Goal: Transaction & Acquisition: Purchase product/service

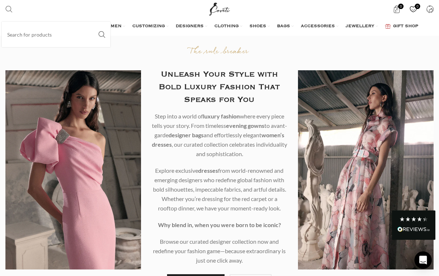
click at [11, 12] on span "Search" at bounding box center [8, 8] width 7 height 7
click at [11, 38] on input "Search" at bounding box center [56, 34] width 109 height 25
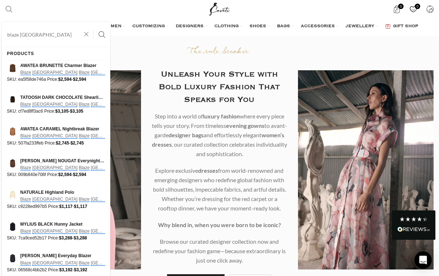
type input "blaze milano"
click at [102, 34] on button "Search" at bounding box center [102, 34] width 17 height 25
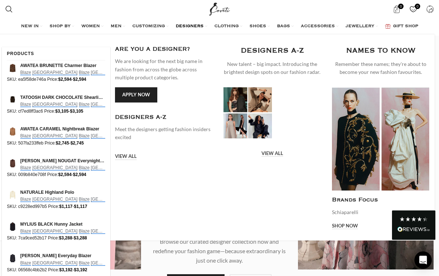
click at [197, 24] on span "DESIGNERS" at bounding box center [190, 27] width 28 height 6
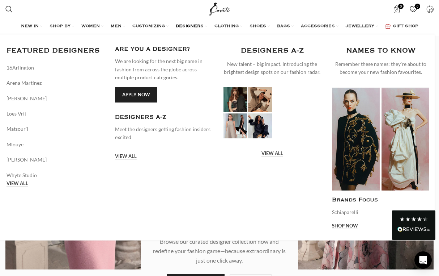
click at [197, 25] on span "DESIGNERS" at bounding box center [190, 27] width 28 height 6
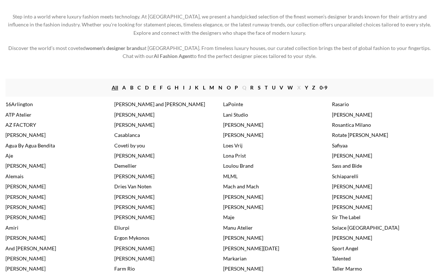
scroll to position [72, 0]
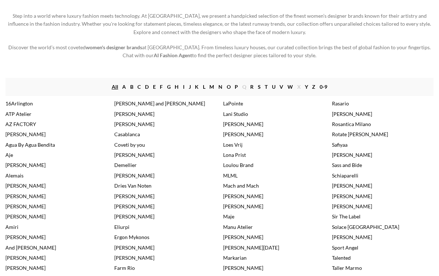
click at [132, 85] on link "B" at bounding box center [131, 87] width 3 height 8
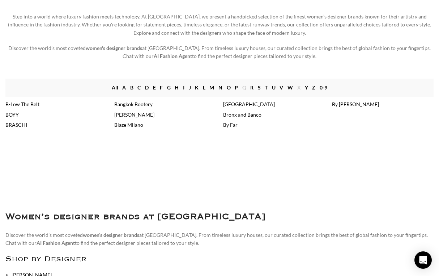
click at [143, 122] on link "Blaze Milano" at bounding box center [128, 125] width 29 height 6
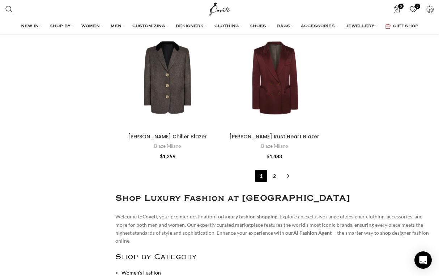
scroll to position [2710, 0]
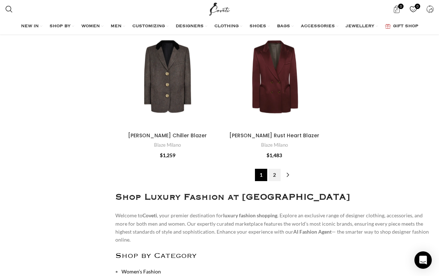
click at [275, 169] on link "2" at bounding box center [275, 175] width 12 height 12
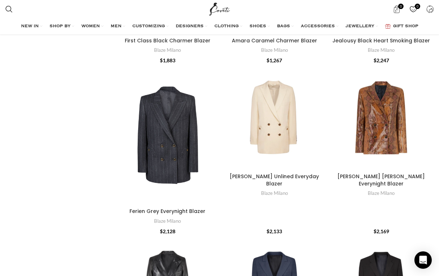
scroll to position [1115, 0]
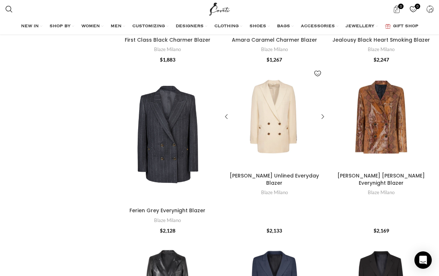
click at [275, 130] on div "Savannah Unlined Everyday Blazer" at bounding box center [274, 116] width 21 height 105
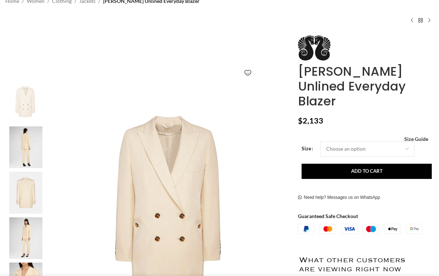
click at [18, 142] on img at bounding box center [26, 147] width 44 height 42
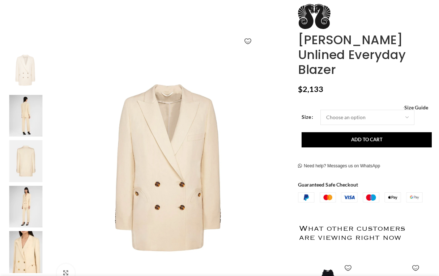
scroll to position [121, 0]
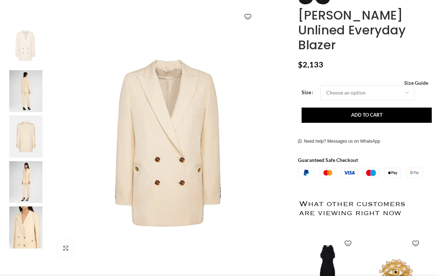
click at [23, 179] on img at bounding box center [26, 182] width 44 height 42
click at [24, 218] on img at bounding box center [26, 227] width 44 height 42
click at [24, 221] on img at bounding box center [26, 227] width 44 height 42
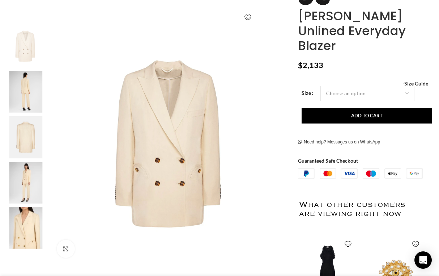
scroll to position [0, 227]
